Goal: Navigation & Orientation: Understand site structure

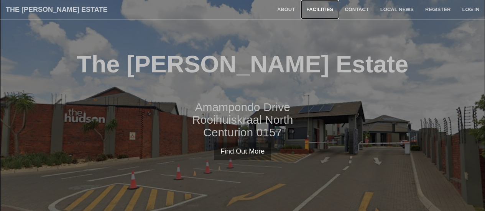
click at [318, 10] on link "Facilities" at bounding box center [319, 9] width 38 height 19
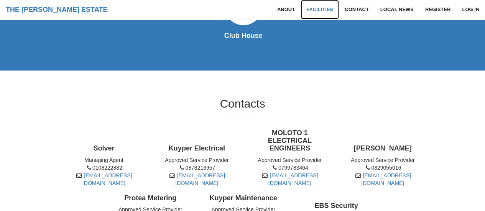
scroll to position [381, 0]
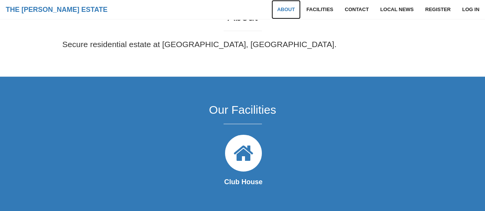
click at [287, 9] on link "About" at bounding box center [285, 9] width 29 height 19
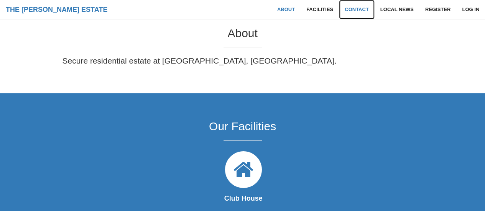
click at [356, 10] on link "Contact" at bounding box center [357, 9] width 36 height 19
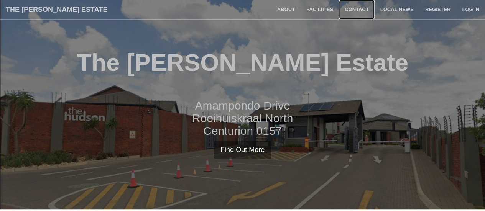
scroll to position [0, 0]
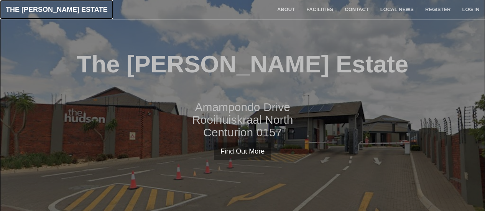
click at [34, 8] on link "The [PERSON_NAME] Estate" at bounding box center [56, 9] width 113 height 19
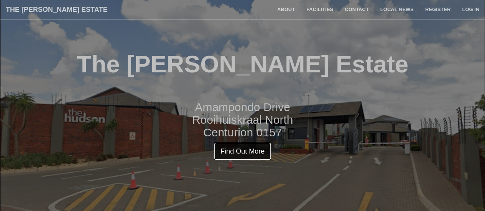
click at [253, 155] on link "Find Out More" at bounding box center [242, 152] width 57 height 18
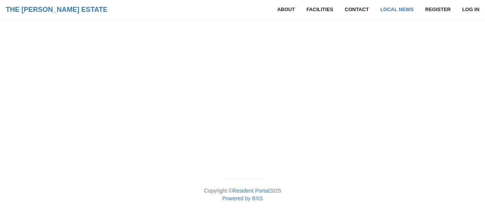
scroll to position [3552, 0]
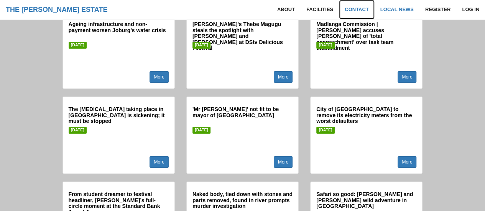
click at [361, 8] on link "Contact" at bounding box center [357, 9] width 36 height 19
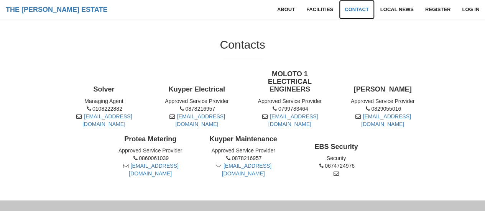
scroll to position [445, 0]
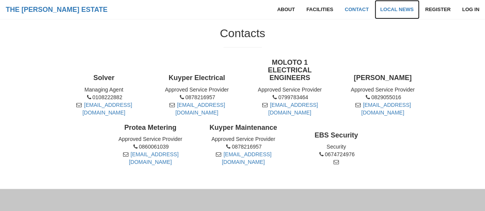
click at [396, 10] on link "Local News" at bounding box center [396, 9] width 45 height 19
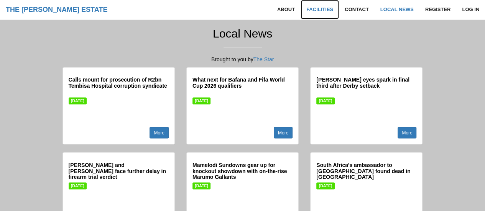
click at [325, 9] on link "Facilities" at bounding box center [319, 9] width 38 height 19
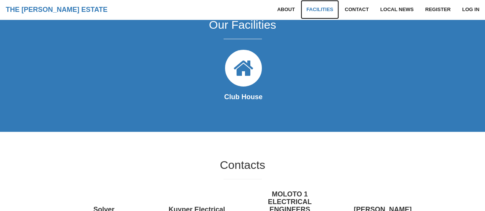
scroll to position [304, 0]
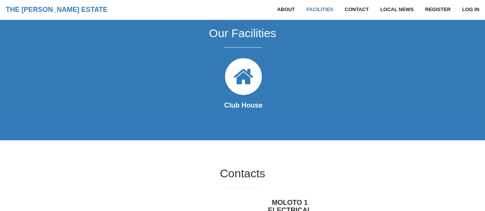
click at [233, 96] on icon at bounding box center [243, 76] width 43 height 43
click at [242, 85] on icon at bounding box center [243, 76] width 43 height 43
click at [248, 38] on h2 "Our Facilities" at bounding box center [242, 33] width 360 height 13
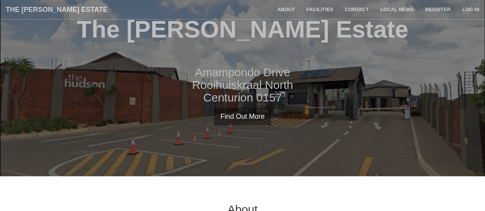
scroll to position [0, 0]
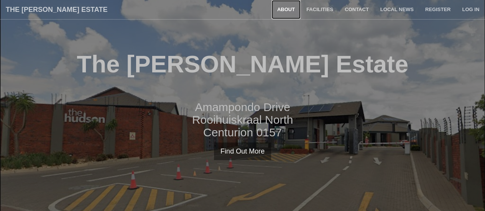
click at [286, 7] on link "About" at bounding box center [285, 9] width 29 height 19
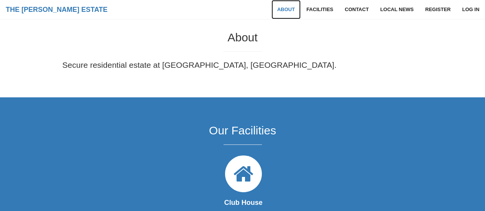
scroll to position [211, 0]
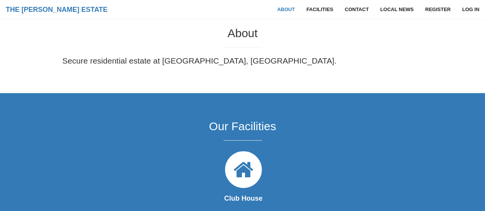
click at [253, 179] on icon at bounding box center [243, 169] width 43 height 43
click at [248, 128] on h2 "Our Facilities" at bounding box center [242, 126] width 360 height 13
click at [351, 9] on link "Contact" at bounding box center [357, 9] width 36 height 19
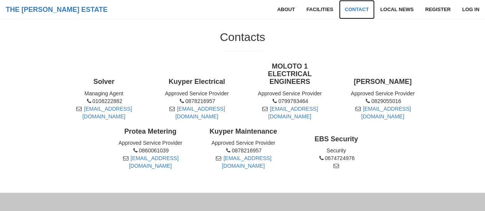
scroll to position [445, 0]
